Goal: Information Seeking & Learning: Learn about a topic

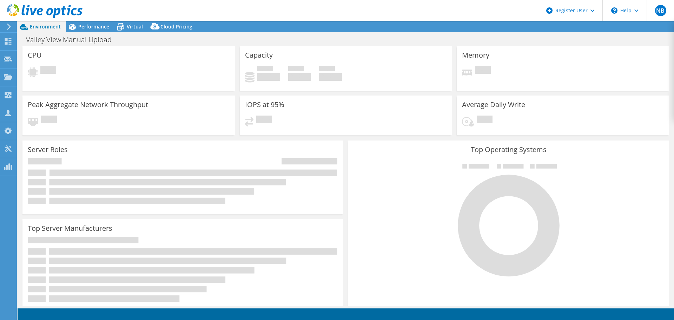
select select "USD"
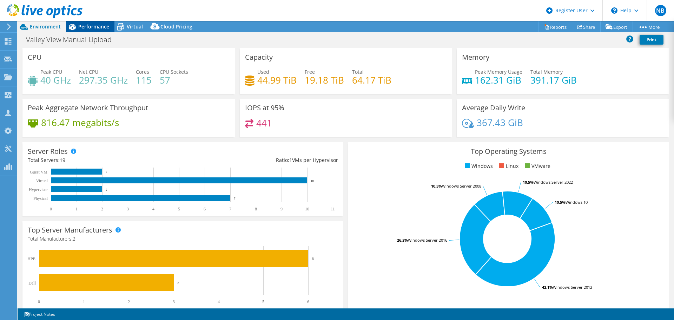
click at [98, 26] on span "Performance" at bounding box center [93, 26] width 31 height 7
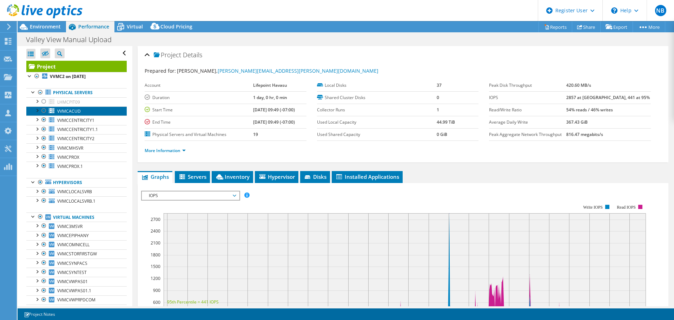
click at [77, 112] on span "VVMCACUD" at bounding box center [69, 111] width 24 height 6
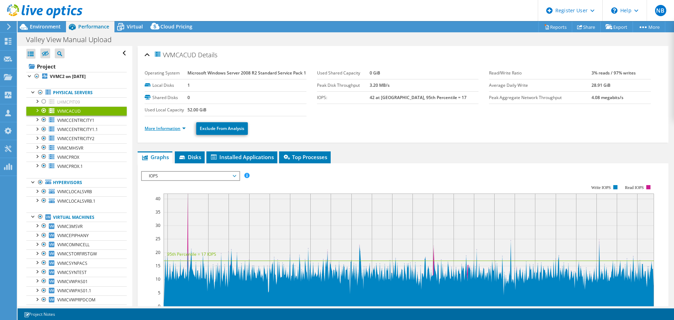
click at [162, 131] on link "More Information" at bounding box center [165, 128] width 41 height 6
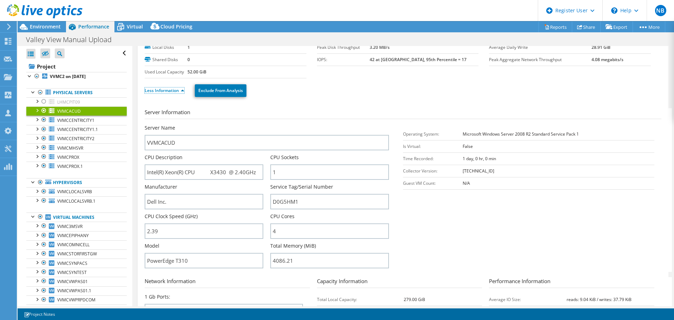
scroll to position [35, 0]
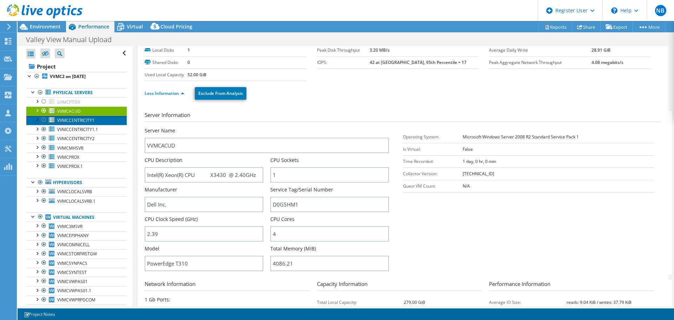
click at [80, 122] on span "VVMCCENTRICITY1" at bounding box center [75, 120] width 37 height 6
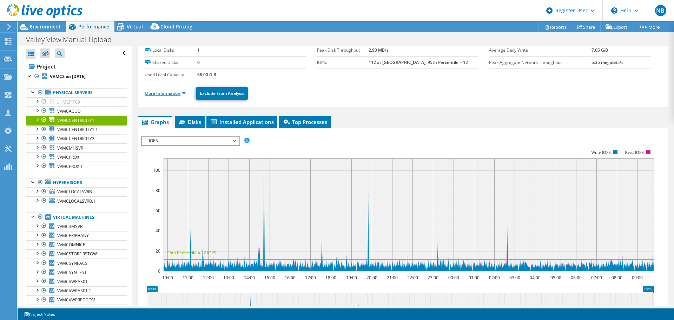
click at [162, 95] on link "More Information" at bounding box center [165, 93] width 41 height 6
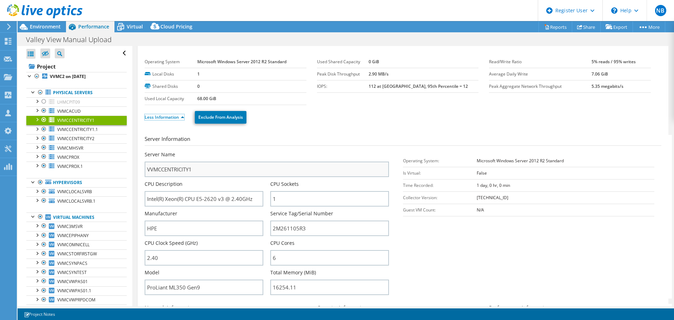
scroll to position [0, 0]
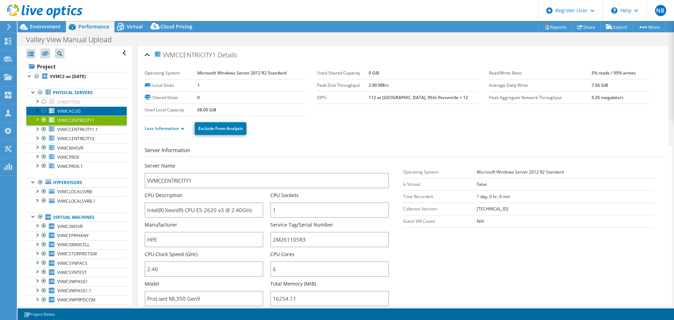
click at [68, 109] on span "VVMCACUD" at bounding box center [69, 111] width 24 height 6
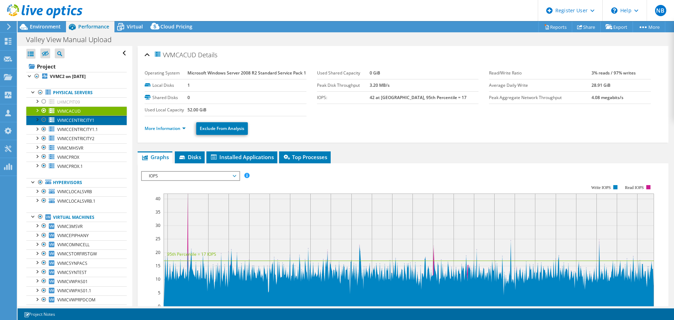
click at [89, 122] on span "VVMCCENTRICITY1" at bounding box center [75, 120] width 37 height 6
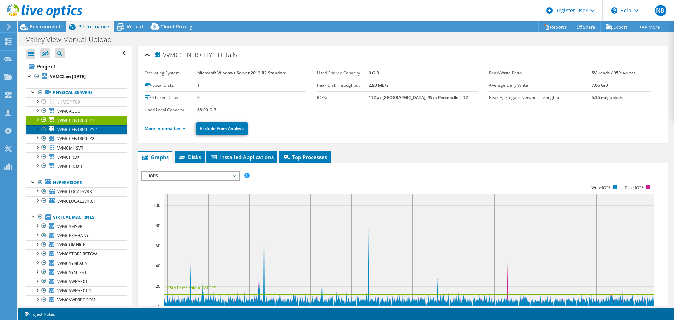
click at [81, 131] on span "VVMCCENTRICITY1.1" at bounding box center [77, 129] width 41 height 6
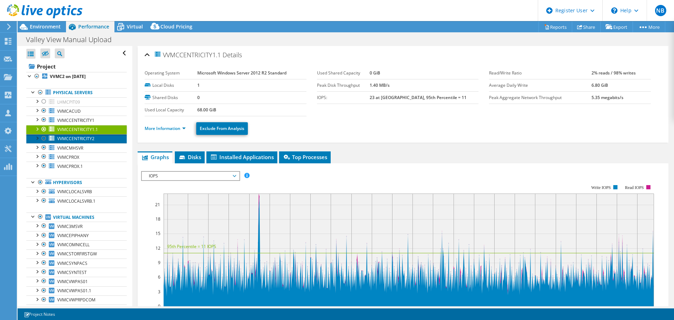
click at [85, 140] on span "VVMCCENTRICITY2" at bounding box center [75, 139] width 37 height 6
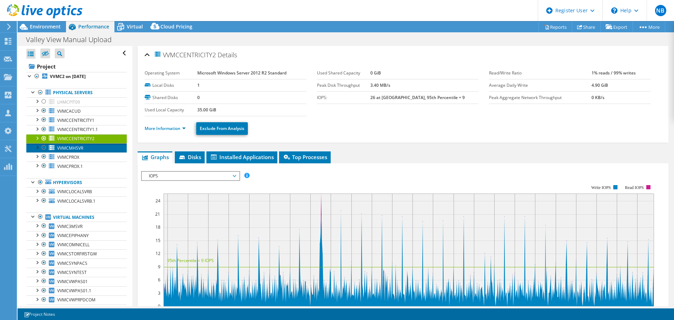
click at [84, 149] on link "VVMCMHSVR" at bounding box center [76, 147] width 100 height 9
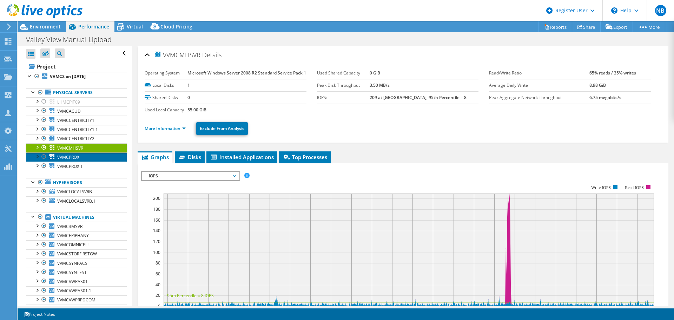
click at [71, 156] on span "VVMCPROX" at bounding box center [68, 157] width 22 height 6
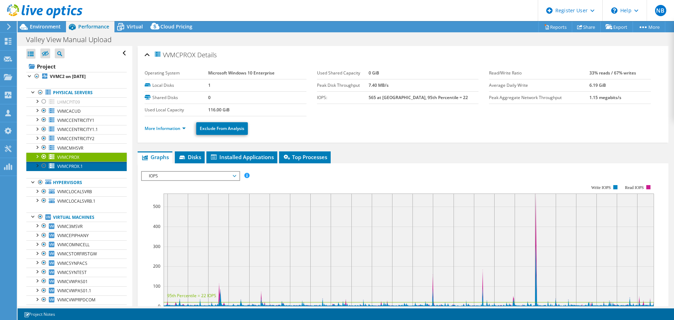
click at [80, 164] on span "VVMCPROX.1" at bounding box center [70, 166] width 26 height 6
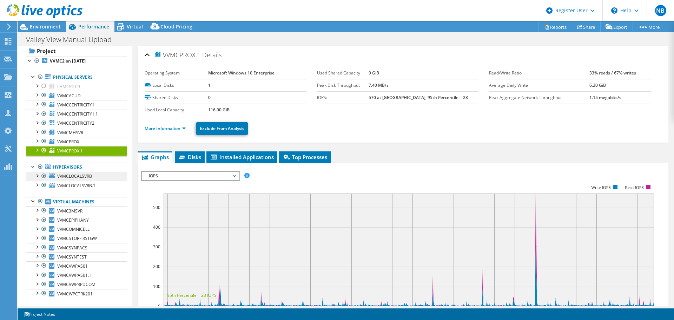
scroll to position [23, 0]
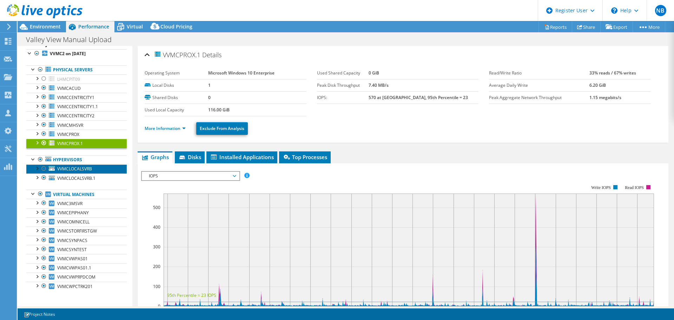
click at [84, 169] on span "VVMCLOCALSVRB" at bounding box center [74, 169] width 35 height 6
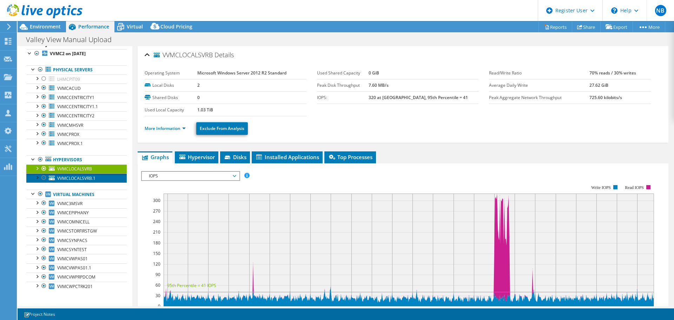
click at [84, 179] on span "VVMCLOCALSVRB.1" at bounding box center [76, 178] width 38 height 6
click at [81, 167] on span "VVMCLOCALSVRB" at bounding box center [74, 169] width 35 height 6
click at [80, 177] on span "VVMCLOCALSVRB.1" at bounding box center [76, 178] width 38 height 6
click at [80, 170] on span "VVMCLOCALSVRB" at bounding box center [74, 169] width 35 height 6
click at [80, 176] on span "VVMCLOCALSVRB.1" at bounding box center [76, 178] width 38 height 6
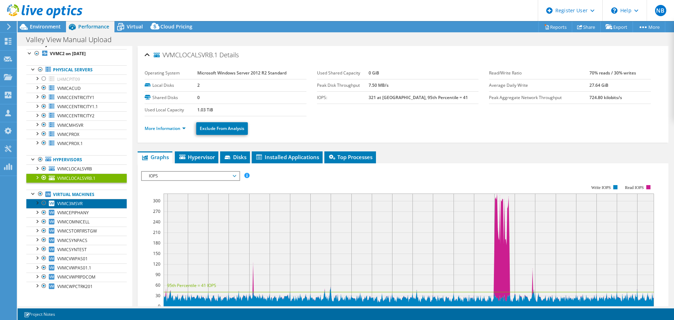
click at [77, 205] on span "VVMC3MSVR" at bounding box center [69, 204] width 25 height 6
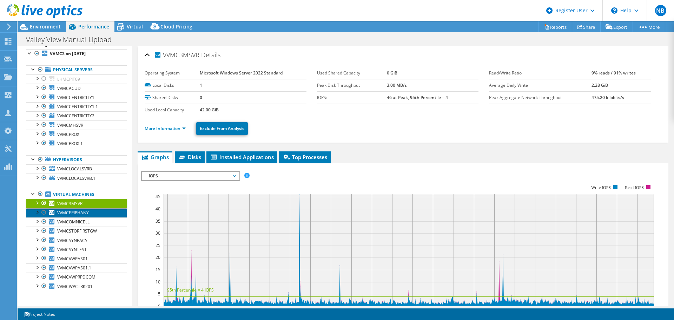
click at [81, 213] on span "VVMCEPIPHANY" at bounding box center [73, 213] width 32 height 6
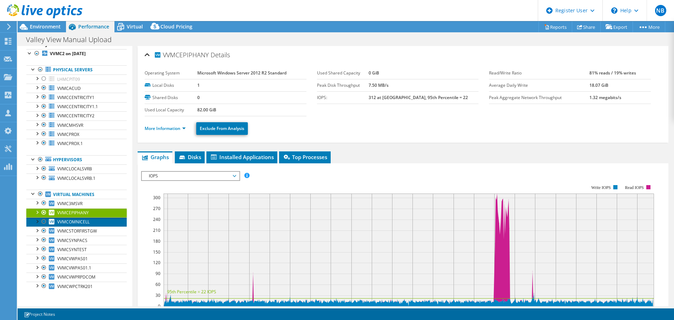
click at [81, 223] on span "VVMCOMNICELL" at bounding box center [73, 222] width 32 height 6
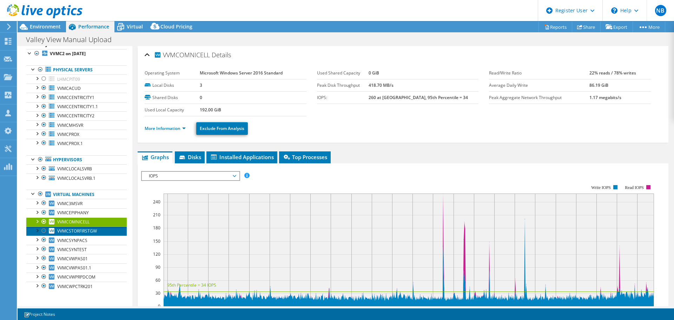
click at [83, 231] on span "VVMCSTORFIRSTGW" at bounding box center [77, 231] width 40 height 6
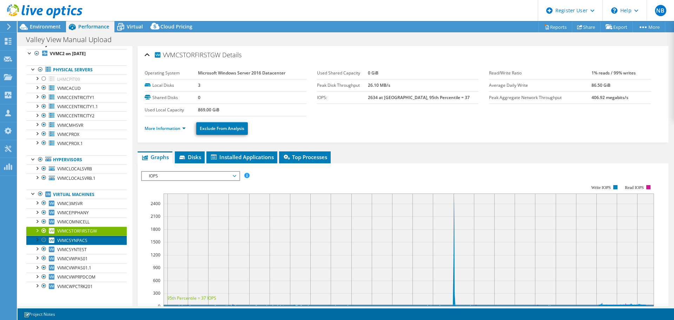
click at [83, 241] on span "VVMCSYNPACS" at bounding box center [72, 240] width 30 height 6
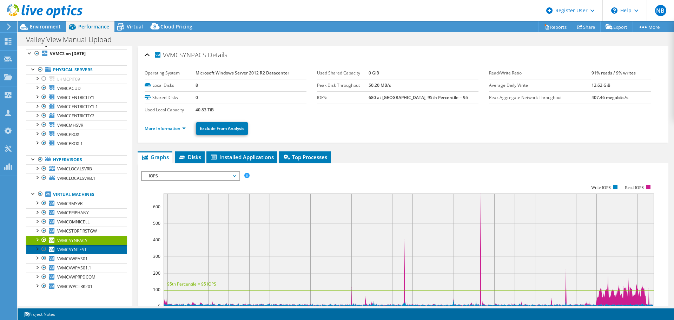
click at [81, 250] on span "VVMCSYNTEST" at bounding box center [72, 250] width 30 height 6
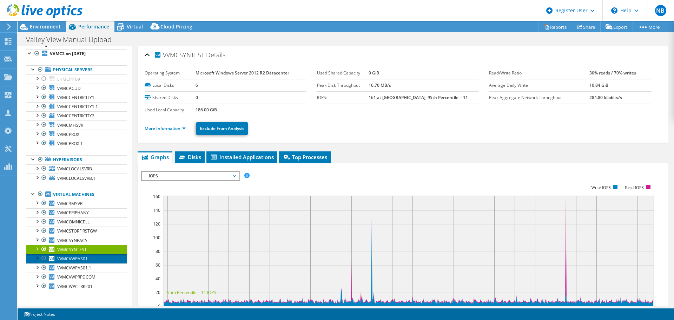
click at [83, 257] on span "VVMCVWPAS01" at bounding box center [72, 259] width 31 height 6
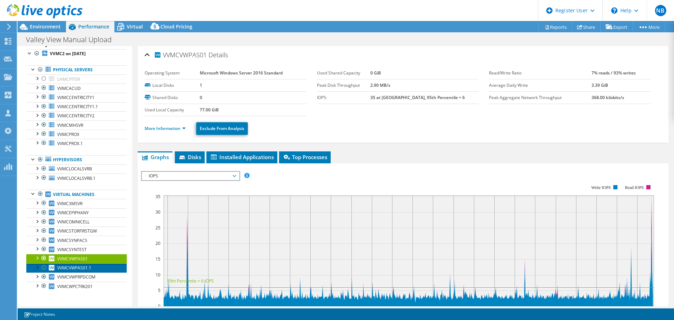
click at [82, 267] on span "VVMCVWPAS01.1" at bounding box center [74, 268] width 34 height 6
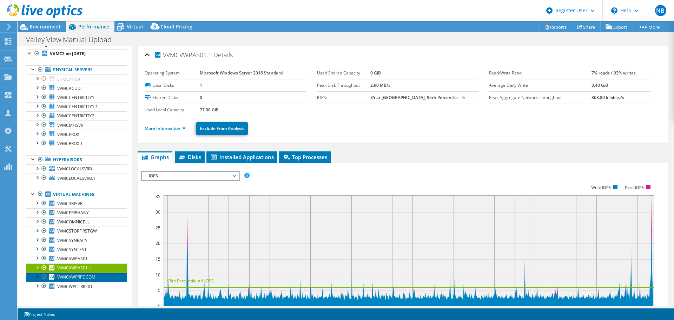
click at [79, 276] on span "VVMCVWPRPDCOM" at bounding box center [76, 277] width 38 height 6
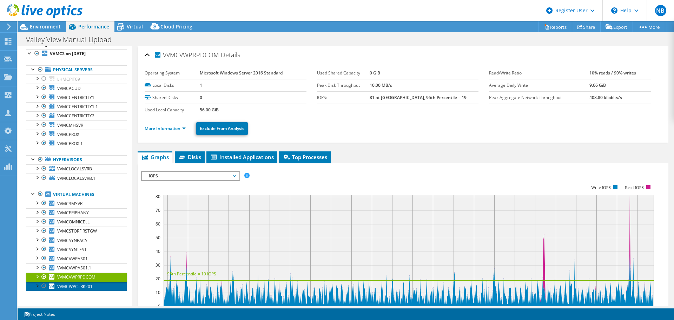
click at [81, 285] on span "VVMCWPCTRK201" at bounding box center [74, 286] width 35 height 6
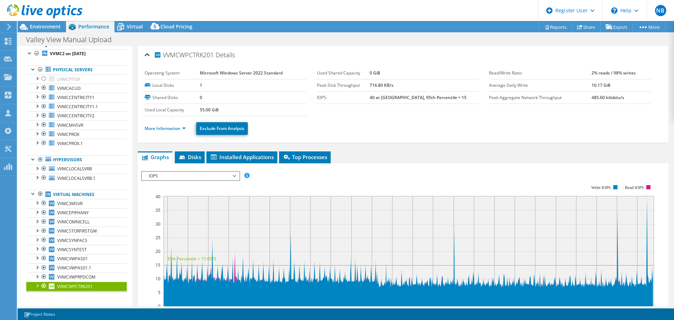
click at [162, 125] on li "More Information" at bounding box center [167, 129] width 45 height 8
click at [163, 129] on link "More Information" at bounding box center [165, 128] width 41 height 6
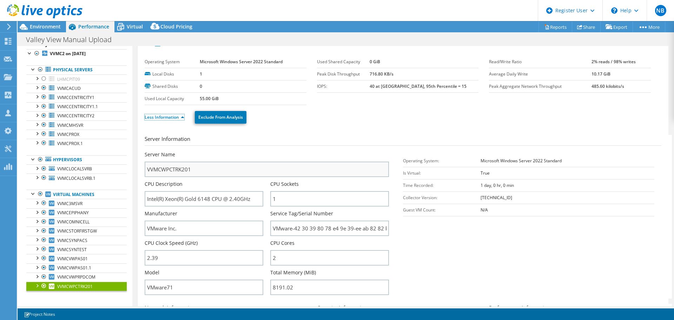
scroll to position [0, 0]
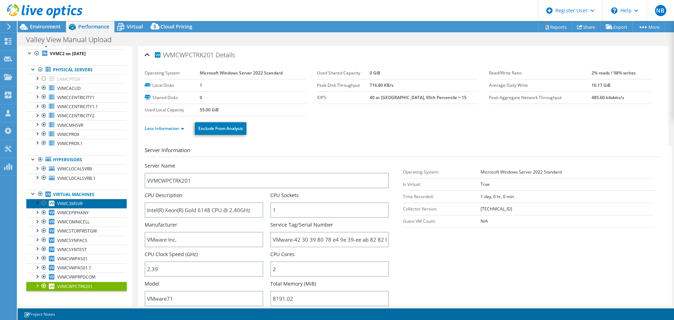
click at [74, 204] on span "VVMC3MSVR" at bounding box center [69, 204] width 25 height 6
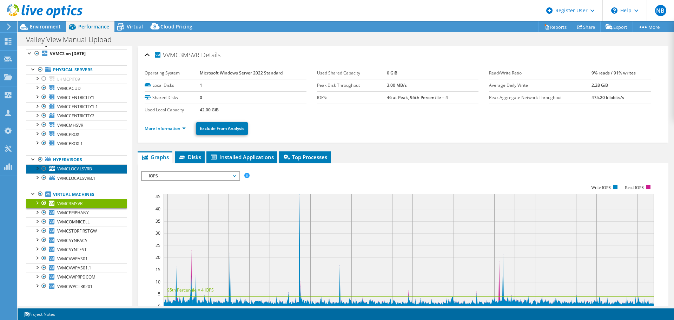
click at [78, 168] on span "VVMCLOCALSVRB" at bounding box center [74, 169] width 35 height 6
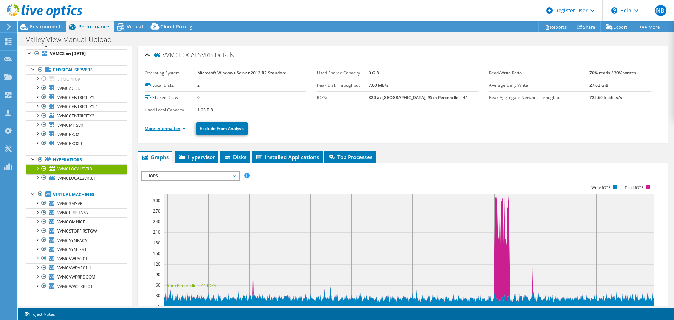
click at [155, 127] on link "More Information" at bounding box center [165, 128] width 41 height 6
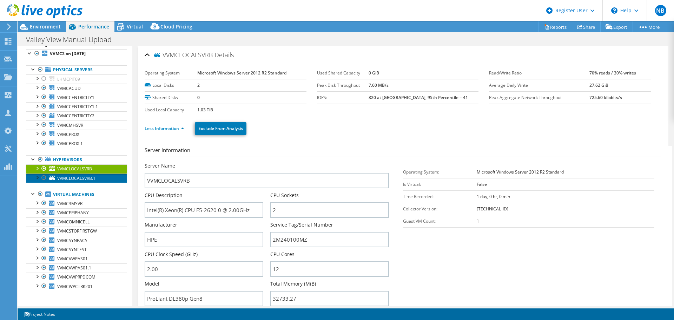
click at [73, 178] on span "VVMCLOCALSVRB.1" at bounding box center [76, 178] width 38 height 6
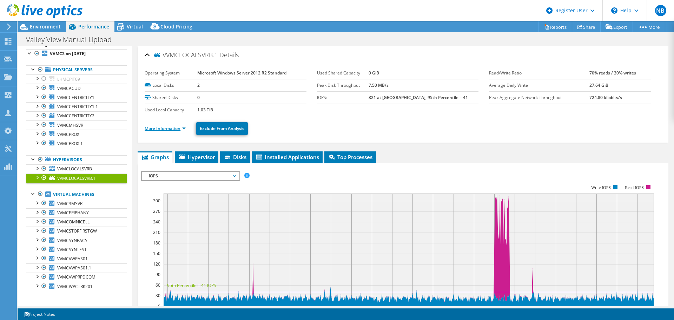
click at [163, 128] on link "More Information" at bounding box center [165, 128] width 41 height 6
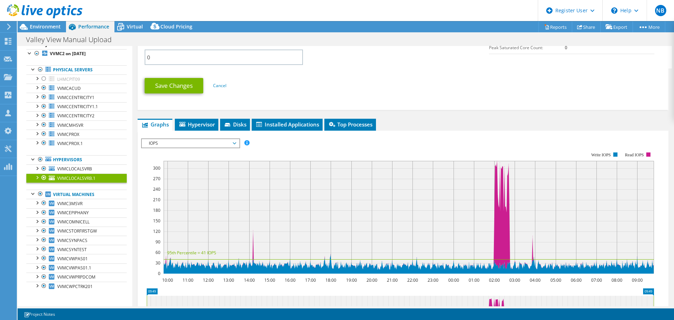
scroll to position [386, 0]
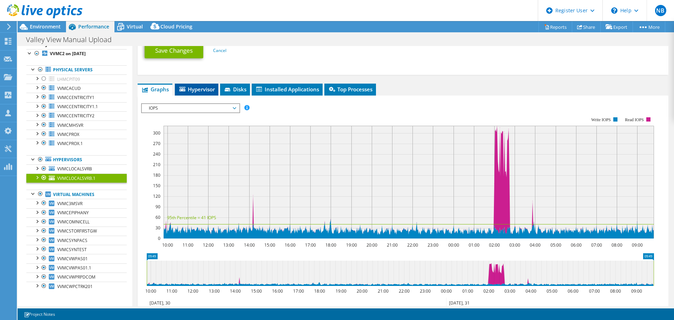
click at [204, 91] on span "Hypervisor" at bounding box center [196, 89] width 37 height 7
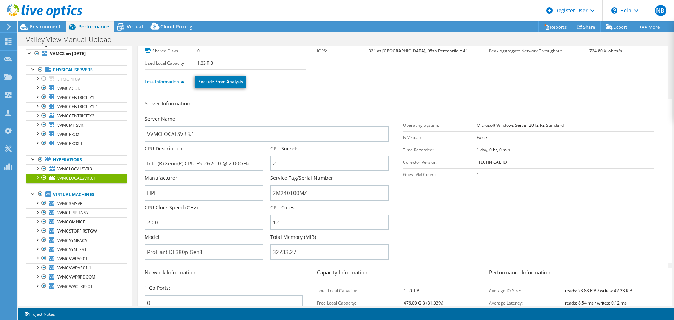
scroll to position [0, 0]
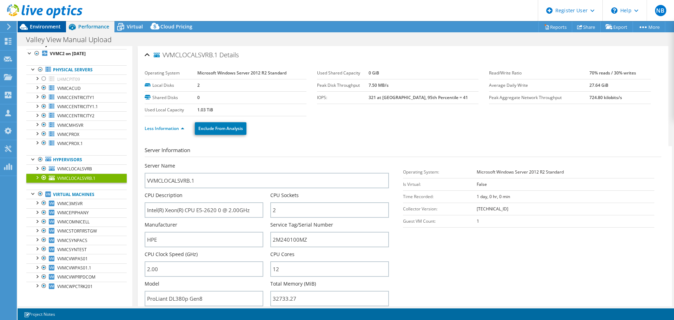
click at [47, 27] on span "Environment" at bounding box center [45, 26] width 31 height 7
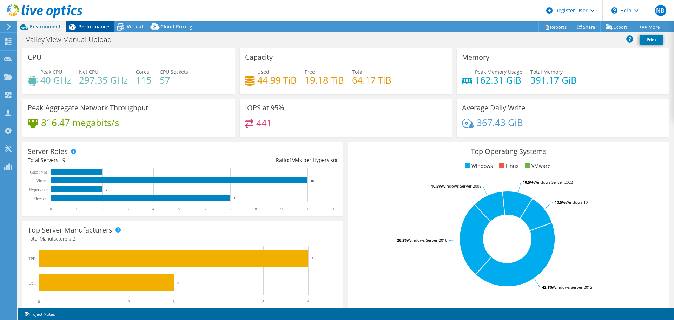
click at [84, 26] on span "Performance" at bounding box center [93, 26] width 31 height 7
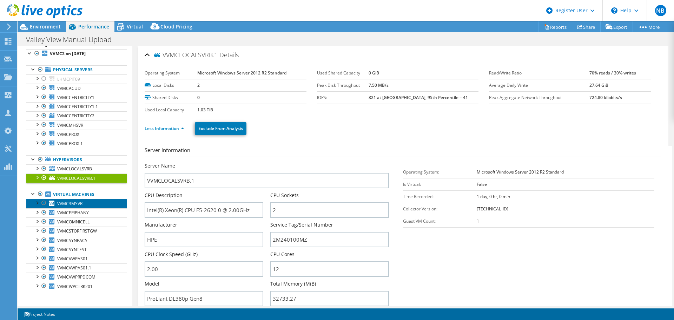
click at [74, 206] on span "VVMC3MSVR" at bounding box center [69, 204] width 25 height 6
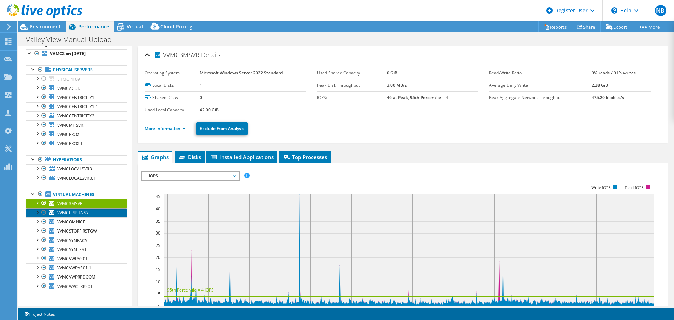
click at [74, 212] on span "VVMCEPIPHANY" at bounding box center [73, 213] width 32 height 6
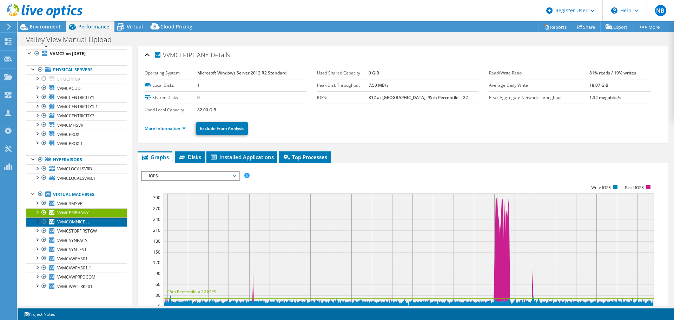
click at [67, 221] on span "VVMCOMNICELL" at bounding box center [73, 222] width 32 height 6
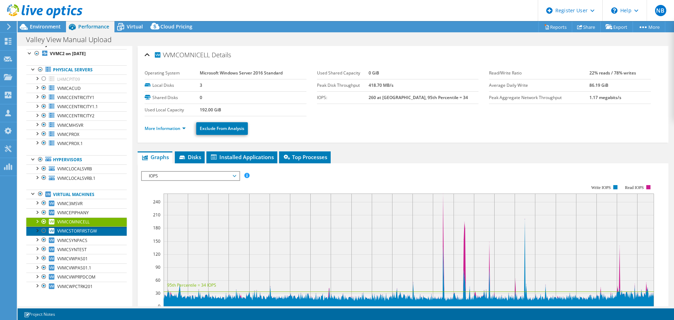
click at [89, 231] on span "VVMCSTORFIRSTGW" at bounding box center [77, 231] width 40 height 6
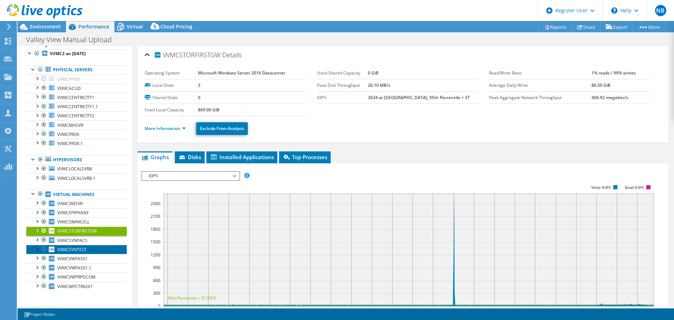
click at [83, 248] on span "VVMCSYNTEST" at bounding box center [72, 250] width 30 height 6
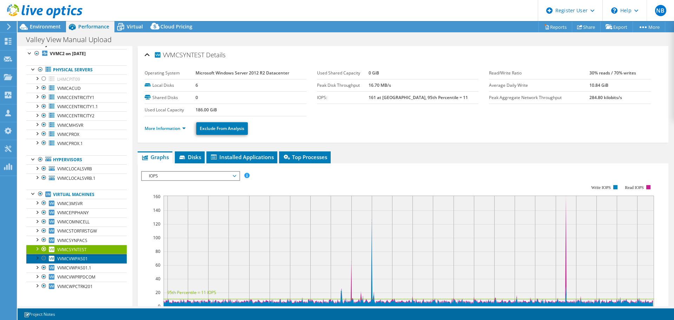
click at [83, 258] on span "VVMCVWPAS01" at bounding box center [72, 259] width 31 height 6
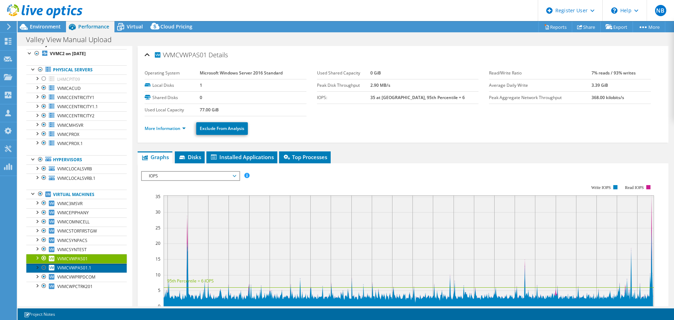
click at [81, 265] on span "VVMCVWPAS01.1" at bounding box center [74, 268] width 34 height 6
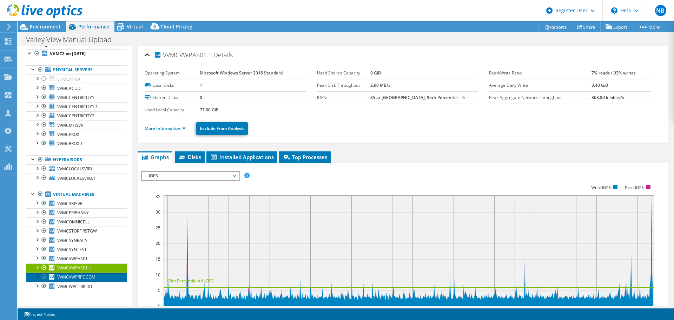
click at [90, 277] on span "VVMCVWPRPDCOM" at bounding box center [76, 277] width 38 height 6
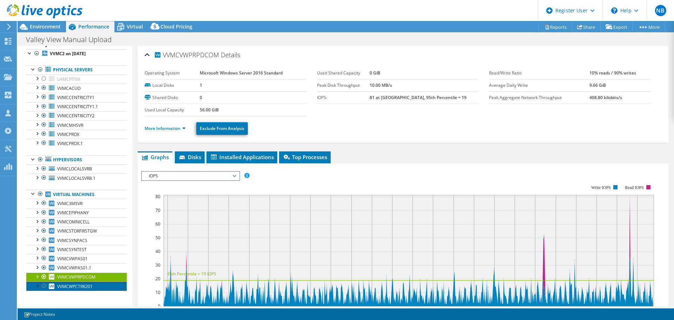
click at [82, 287] on span "VVMCWPCTRK201" at bounding box center [74, 286] width 35 height 6
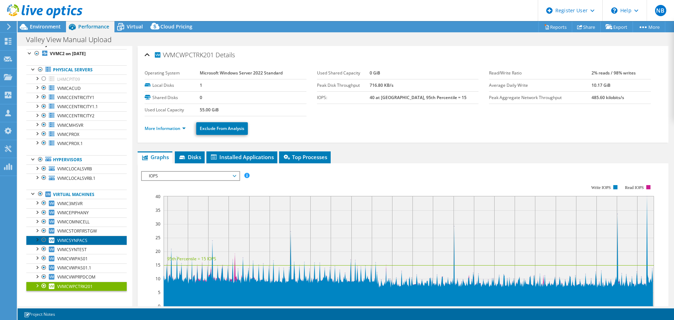
click at [77, 240] on span "VVMCSYNPACS" at bounding box center [72, 240] width 30 height 6
